Goal: Find specific page/section: Find specific page/section

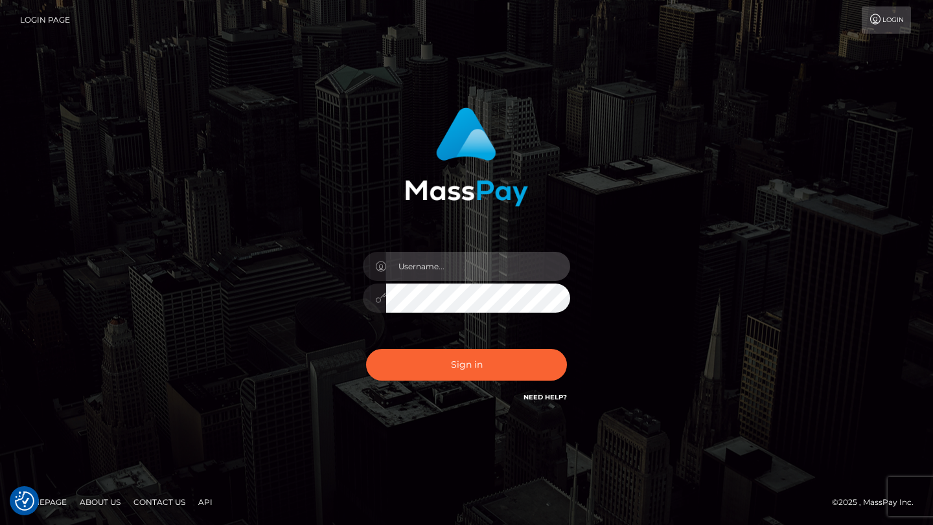
click at [478, 268] on input "text" at bounding box center [478, 266] width 184 height 29
type input "tyler.gig"
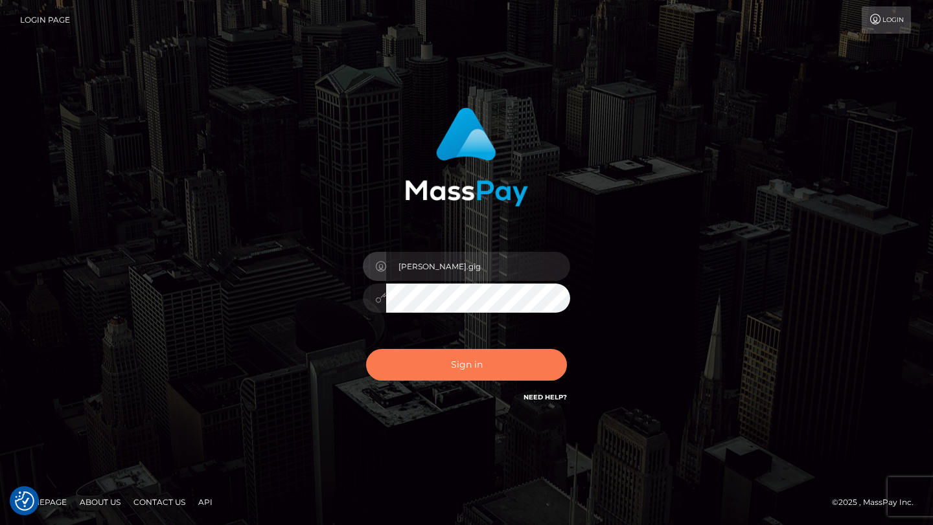
click at [494, 366] on button "Sign in" at bounding box center [466, 365] width 201 height 32
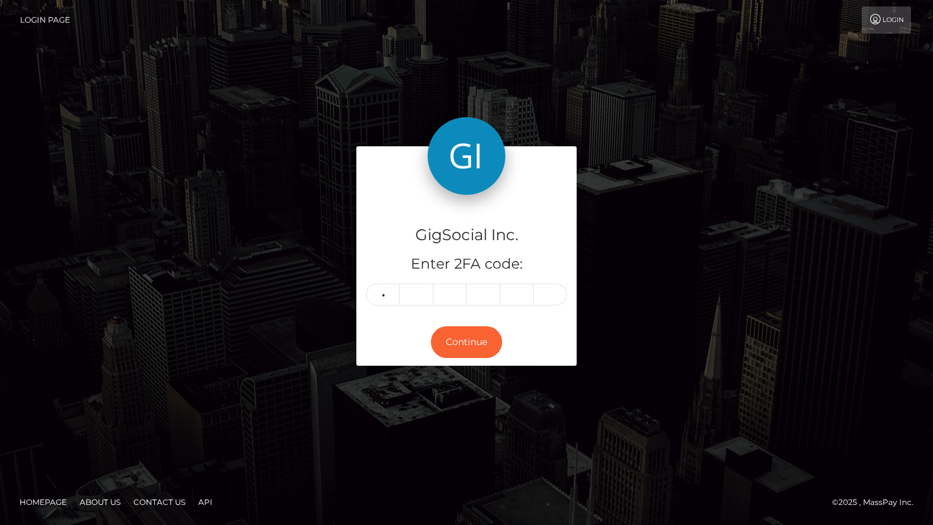
type input "3"
type input "9"
type input "5"
type input "8"
type input "2"
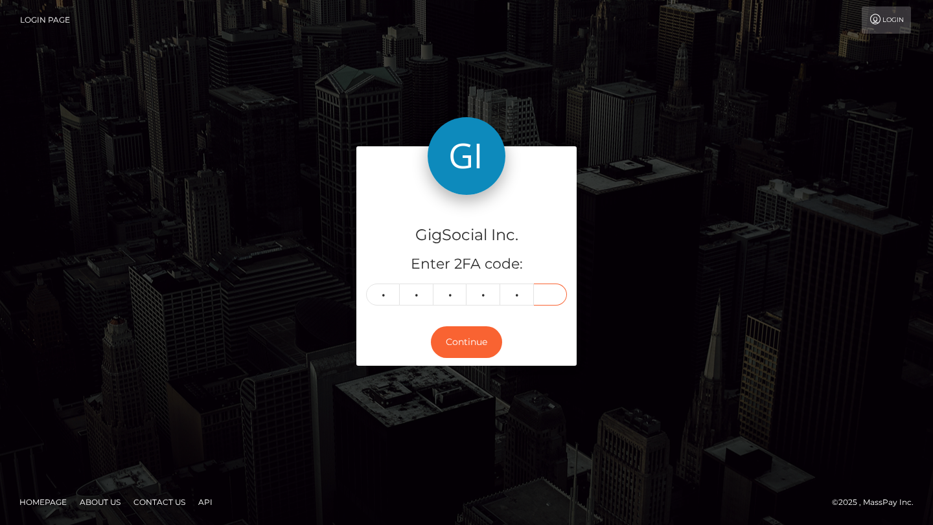
type input "3"
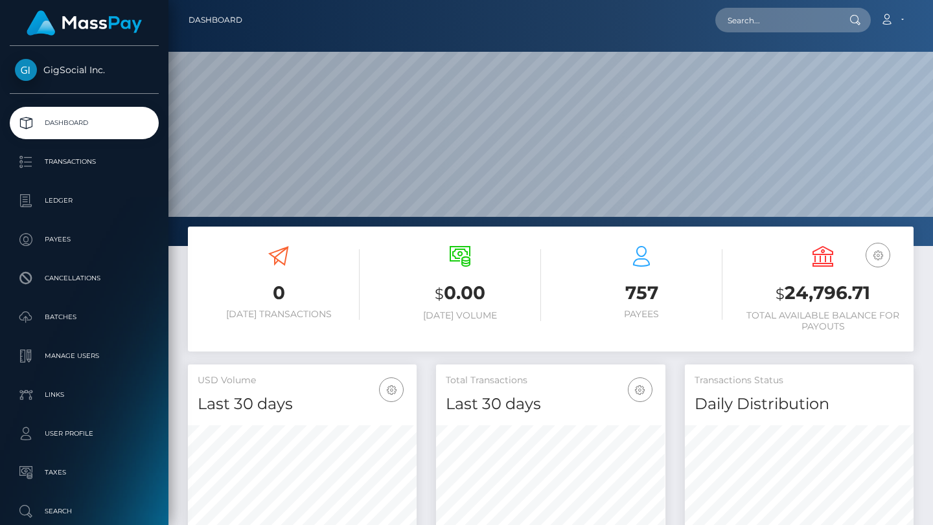
scroll to position [229, 229]
click at [790, 25] on input "text" at bounding box center [776, 20] width 122 height 25
paste input "[EMAIL_ADDRESS][DOMAIN_NAME]"
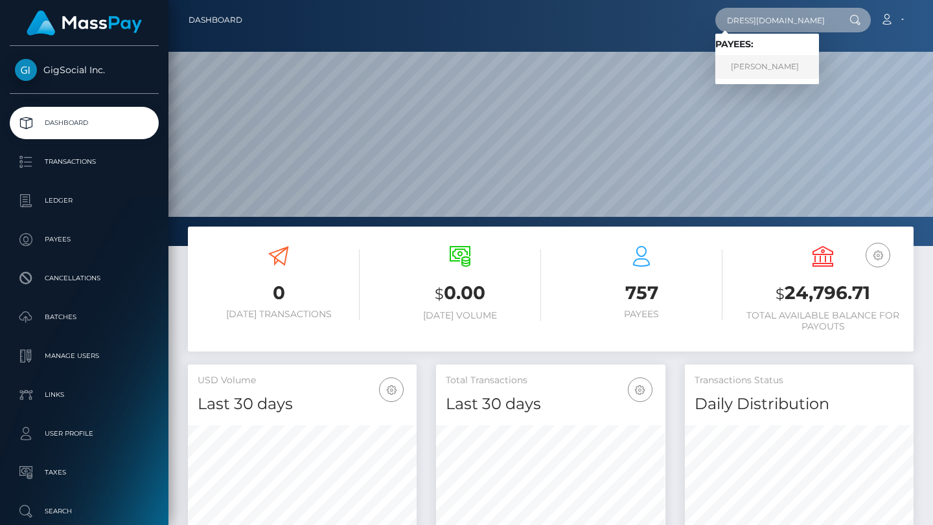
type input "[EMAIL_ADDRESS][DOMAIN_NAME]"
click at [775, 69] on link "Jordi Puntes" at bounding box center [767, 67] width 104 height 24
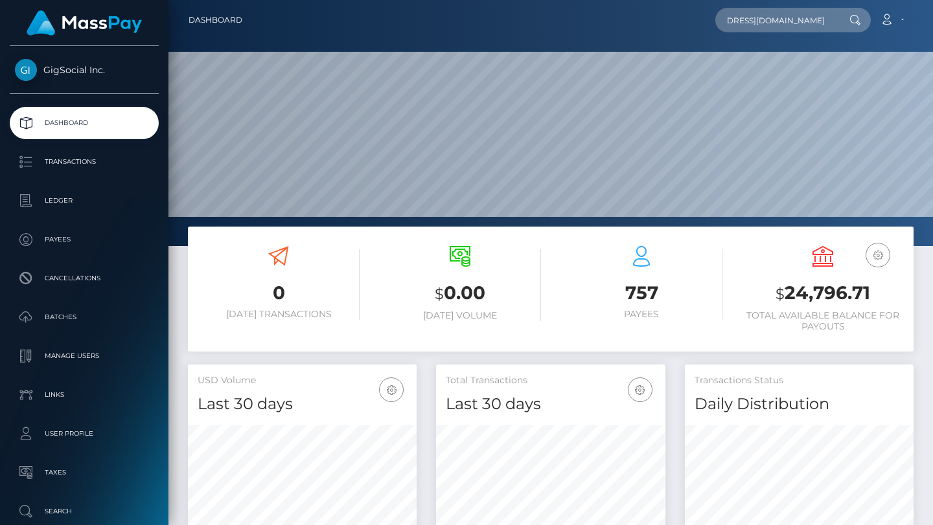
scroll to position [0, 0]
